Goal: Manage account settings

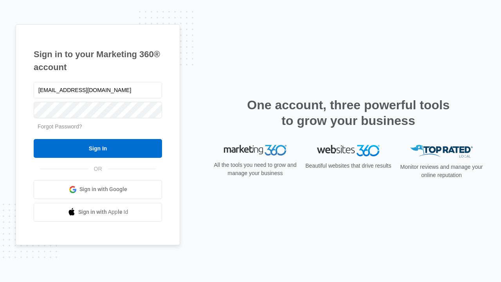
type input "[EMAIL_ADDRESS][DOMAIN_NAME]"
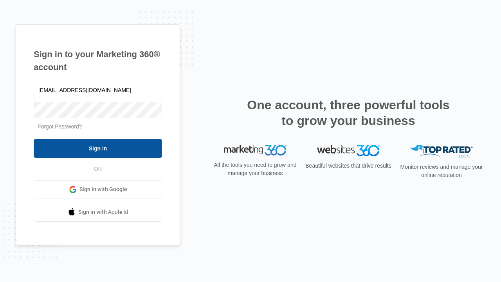
click at [98, 148] on input "Sign In" at bounding box center [98, 148] width 128 height 19
